Goal: Browse casually: Explore the website without a specific task or goal

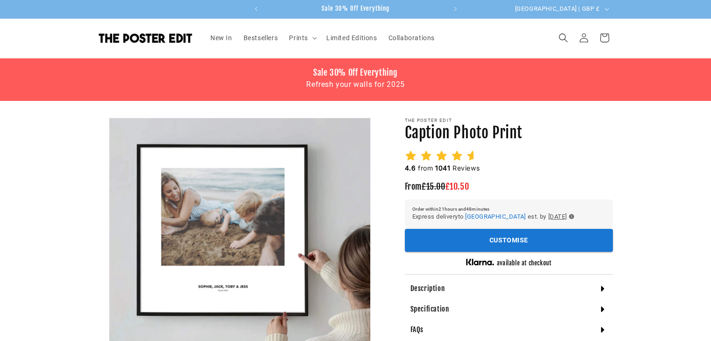
scroll to position [0, 365]
click at [307, 43] on summary "Prints" at bounding box center [301, 38] width 37 height 20
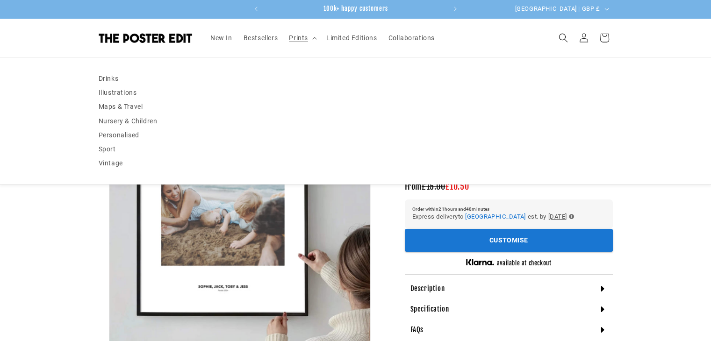
click at [114, 40] on img at bounding box center [145, 38] width 93 height 10
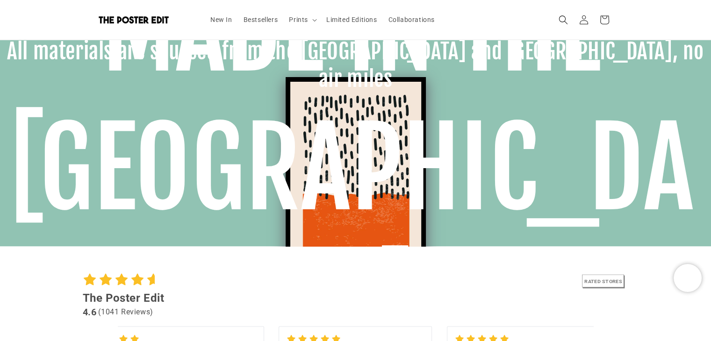
scroll to position [0, 182]
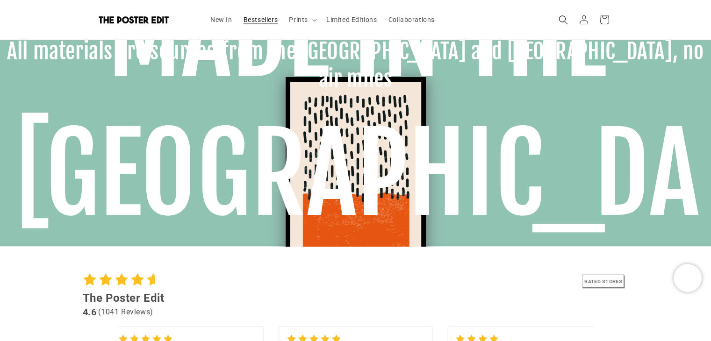
click at [270, 19] on span "Bestsellers" at bounding box center [260, 19] width 35 height 8
